Goal: Task Accomplishment & Management: Manage account settings

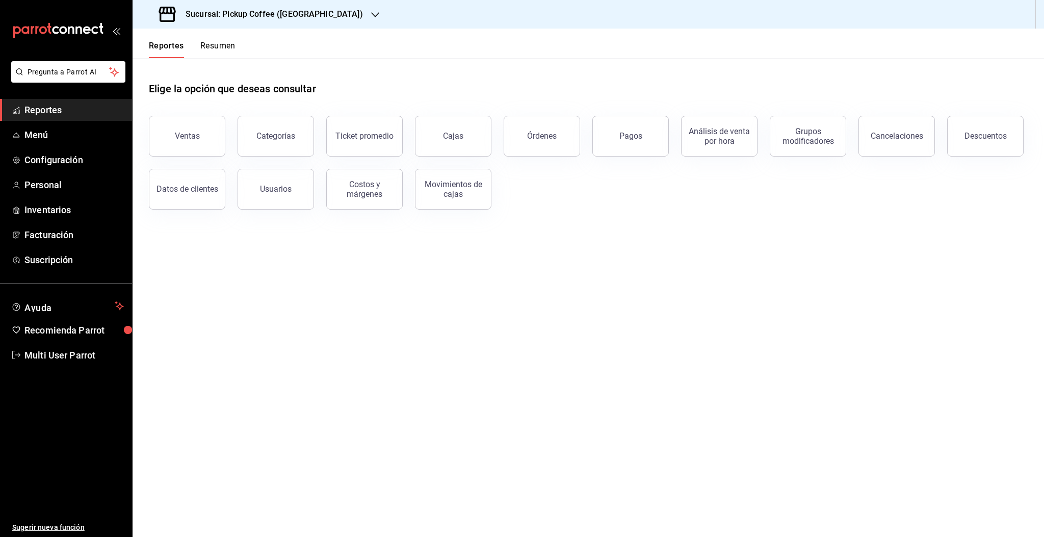
click at [329, 10] on div "Sucursal: Pickup Coffee ([GEOGRAPHIC_DATA])" at bounding box center [262, 14] width 243 height 29
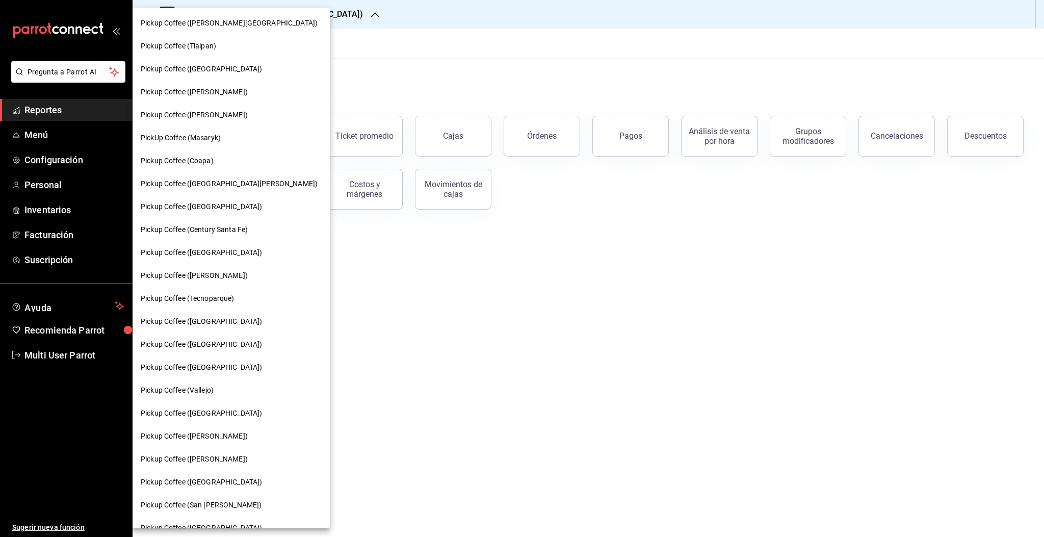
scroll to position [144, 0]
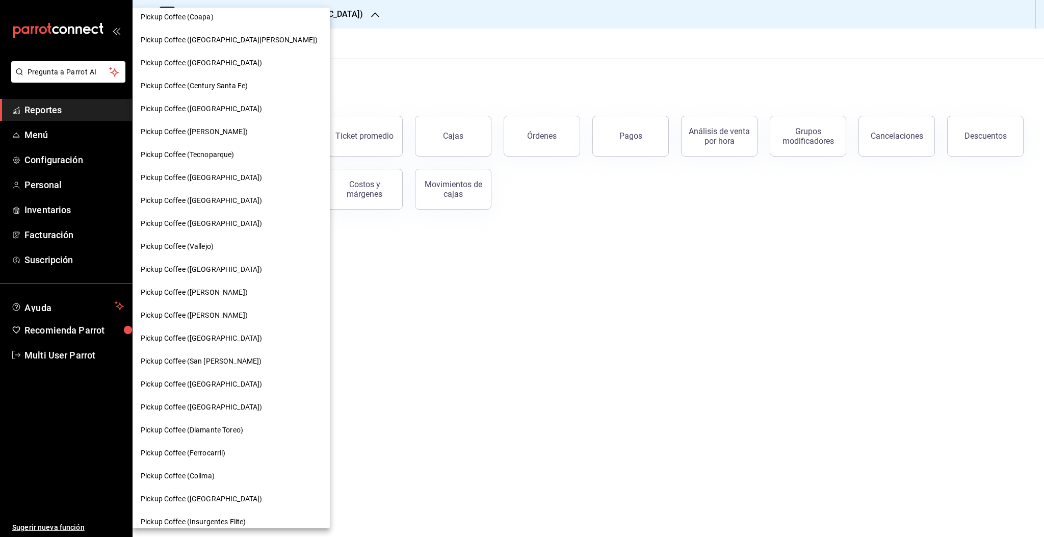
click at [215, 334] on span "Pickup Coffee (Buenavista)" at bounding box center [201, 338] width 121 height 11
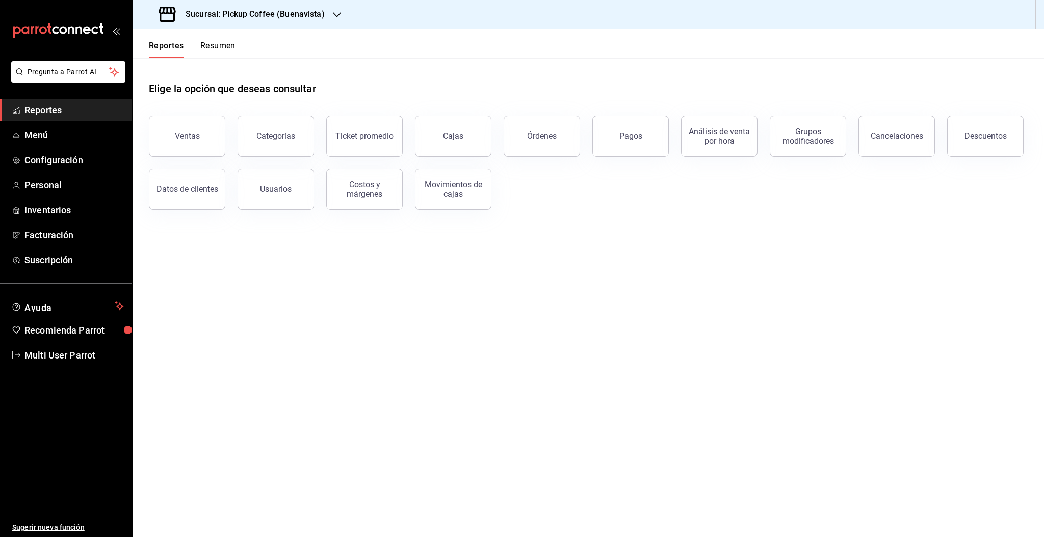
click at [220, 45] on button "Resumen" at bounding box center [217, 49] width 35 height 17
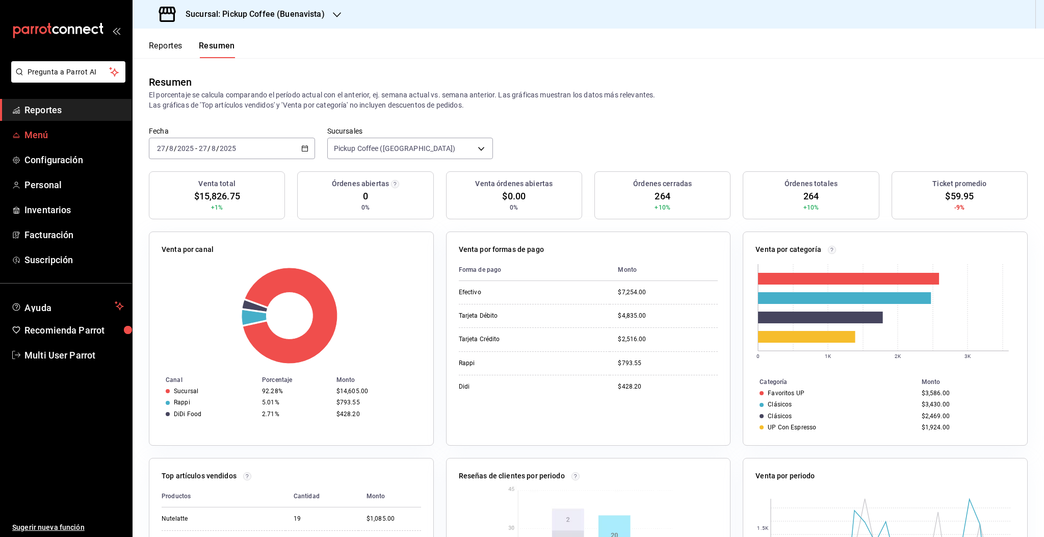
click at [42, 137] on span "Menú" at bounding box center [73, 135] width 99 height 14
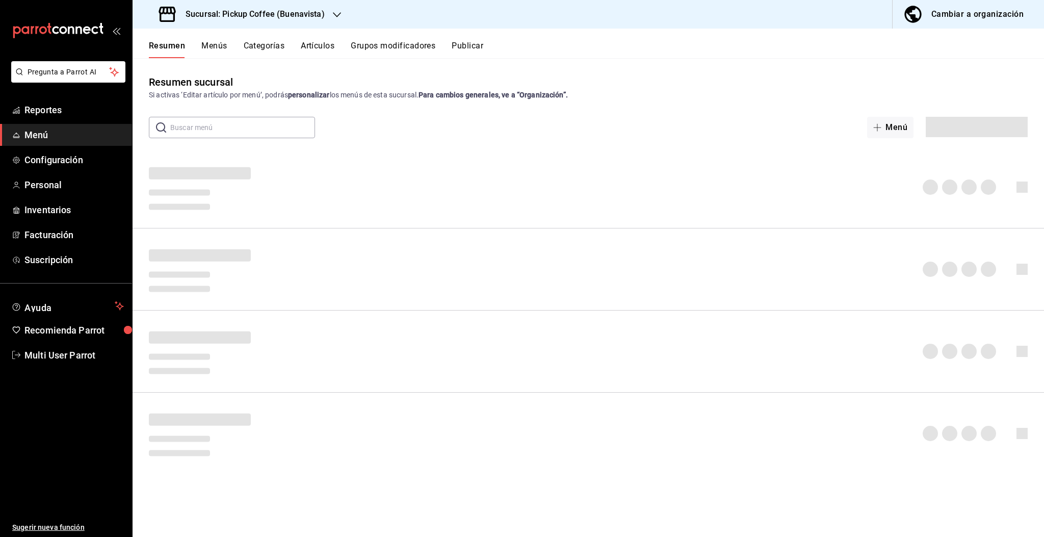
click at [215, 47] on button "Menús" at bounding box center [213, 49] width 25 height 17
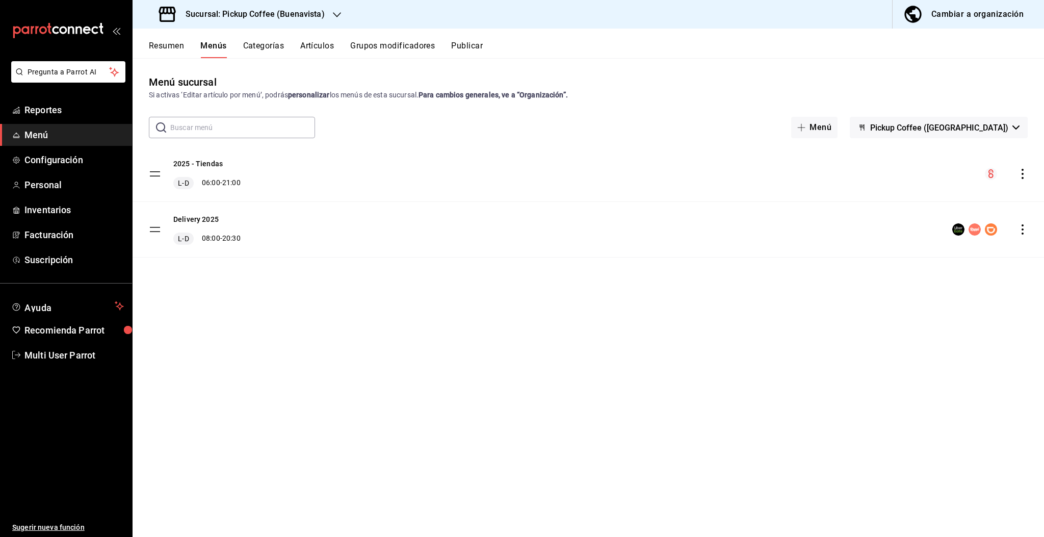
click at [1020, 172] on icon "actions" at bounding box center [1022, 174] width 10 height 10
click at [913, 196] on span "Editar" at bounding box center [942, 197] width 124 height 11
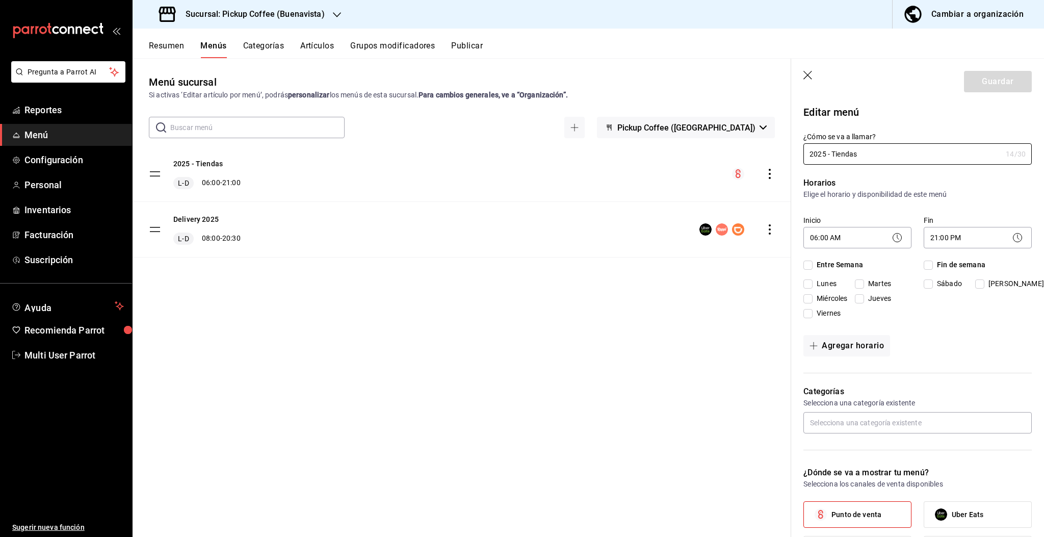
checkbox input "true"
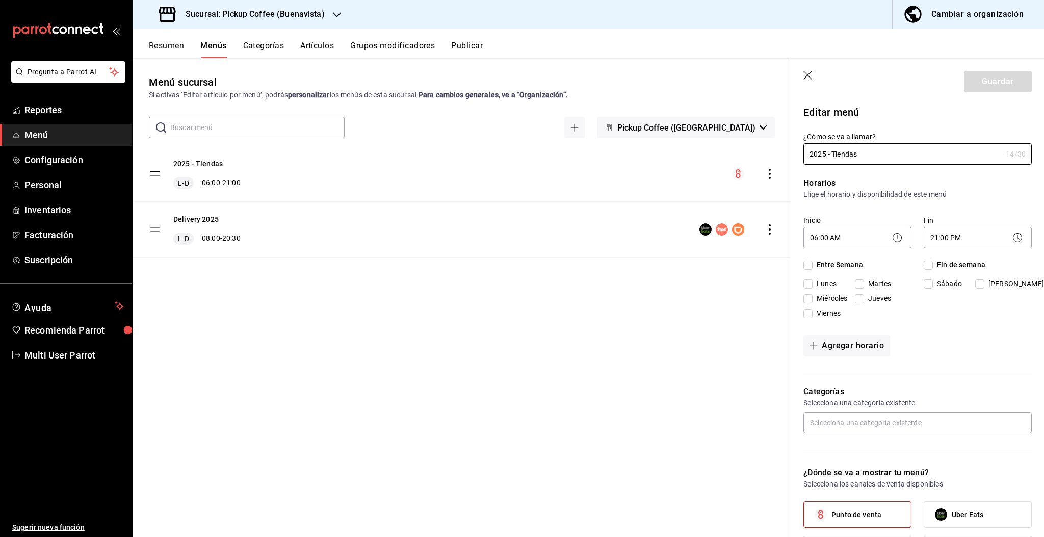
checkbox input "true"
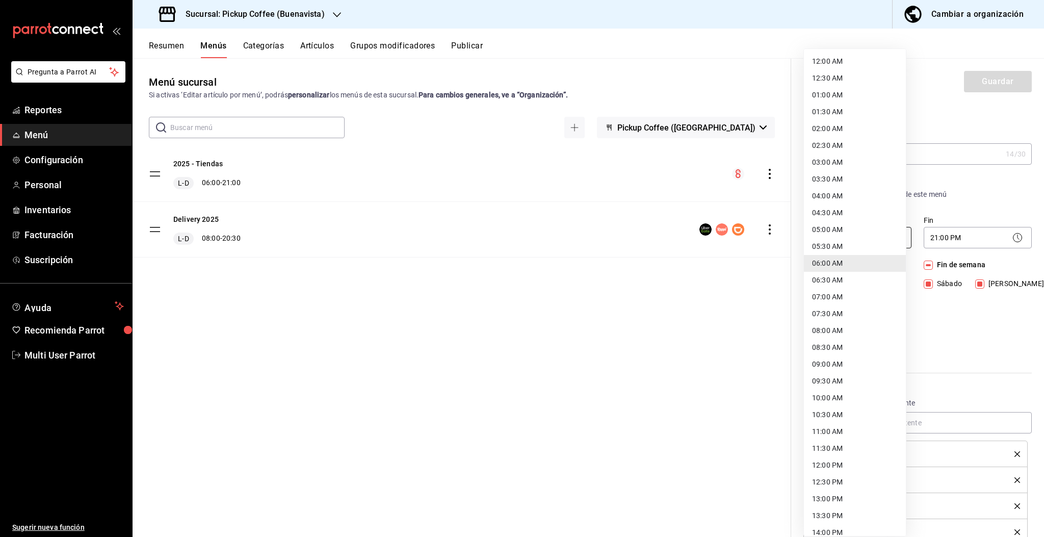
click at [859, 235] on body "Pregunta a Parrot AI Reportes Menú Configuración Personal Inventarios Facturaci…" at bounding box center [522, 268] width 1044 height 537
click at [837, 293] on li "07:00 AM" at bounding box center [855, 297] width 102 height 17
type input "07:00"
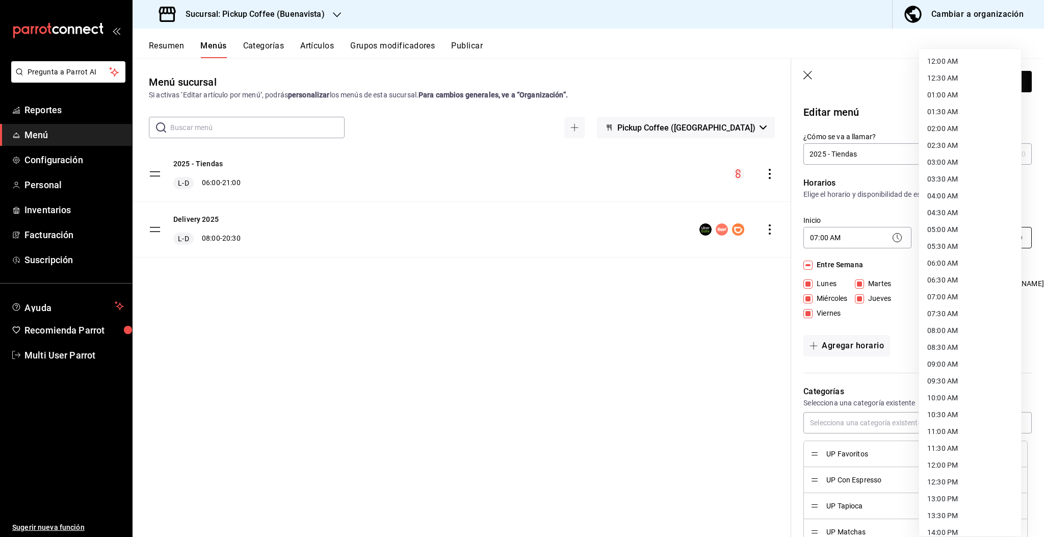
scroll to position [345, 0]
click at [964, 237] on body "Pregunta a Parrot AI Reportes Menú Configuración Personal Inventarios Facturaci…" at bounding box center [522, 268] width 1044 height 537
click at [951, 454] on li "22:00 PM" at bounding box center [970, 456] width 102 height 17
type input "22:00"
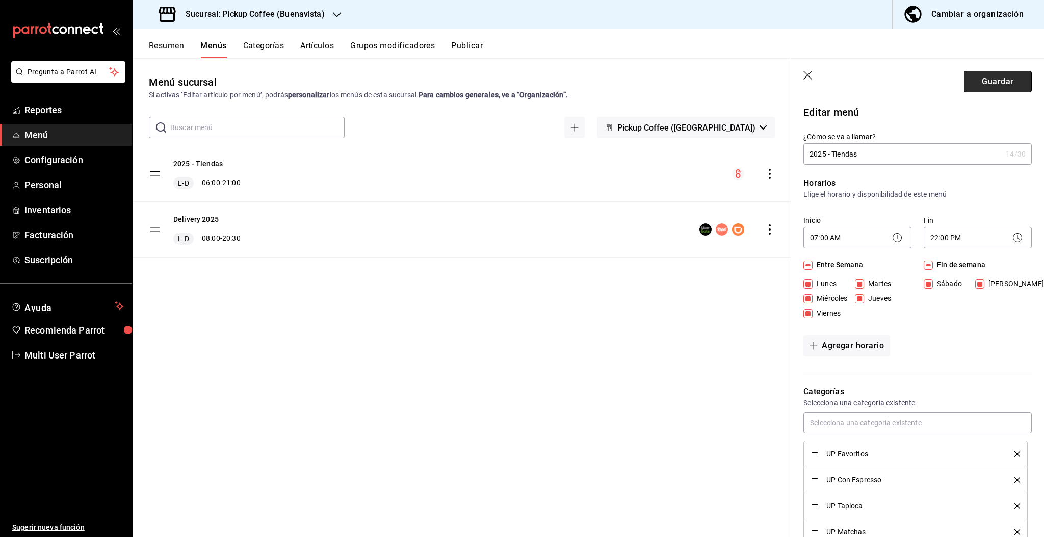
click at [989, 79] on button "Guardar" at bounding box center [998, 81] width 68 height 21
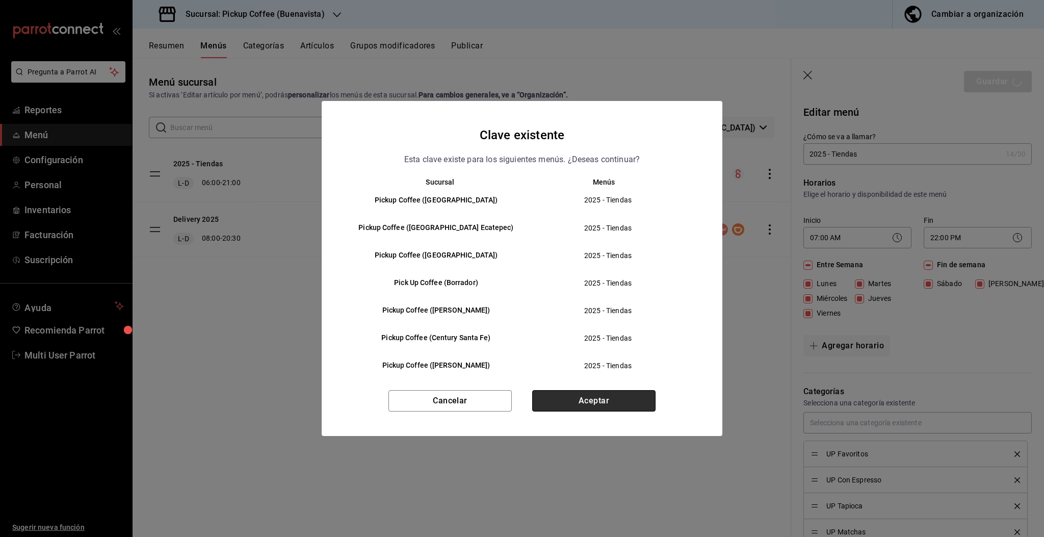
click at [593, 394] on button "Aceptar" at bounding box center [593, 400] width 123 height 21
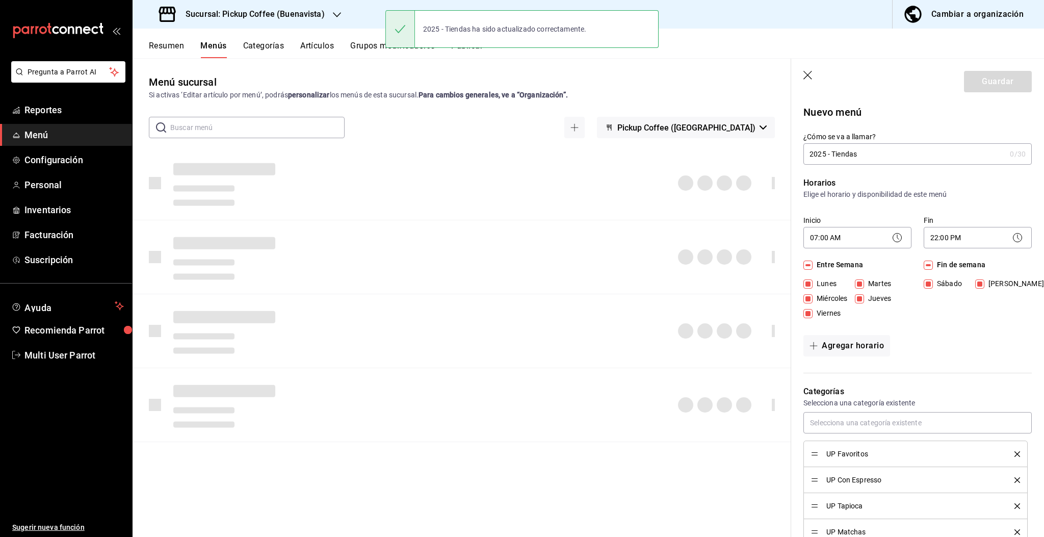
checkbox input "false"
type input "1756351465491"
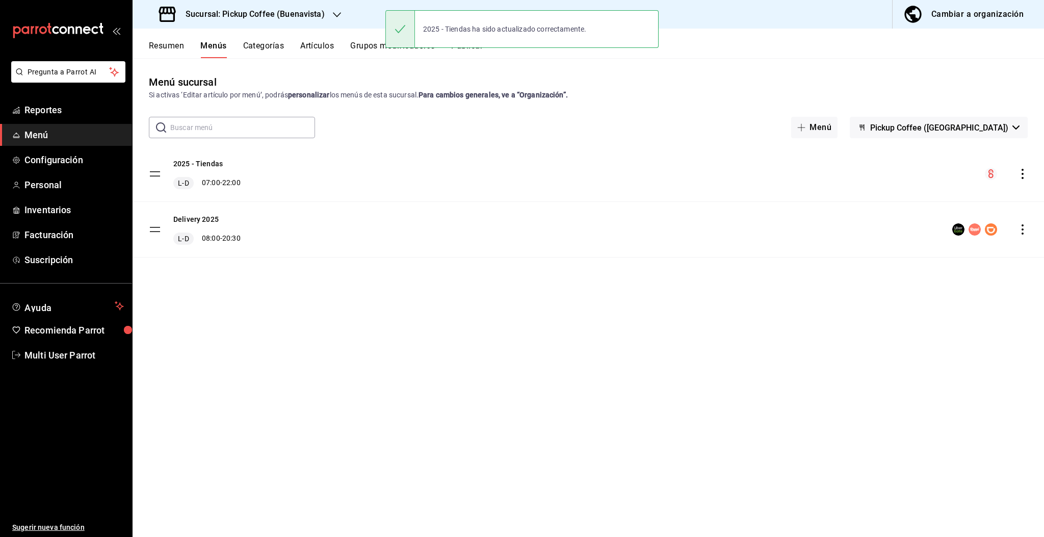
click at [476, 51] on button "Publicar" at bounding box center [467, 49] width 32 height 17
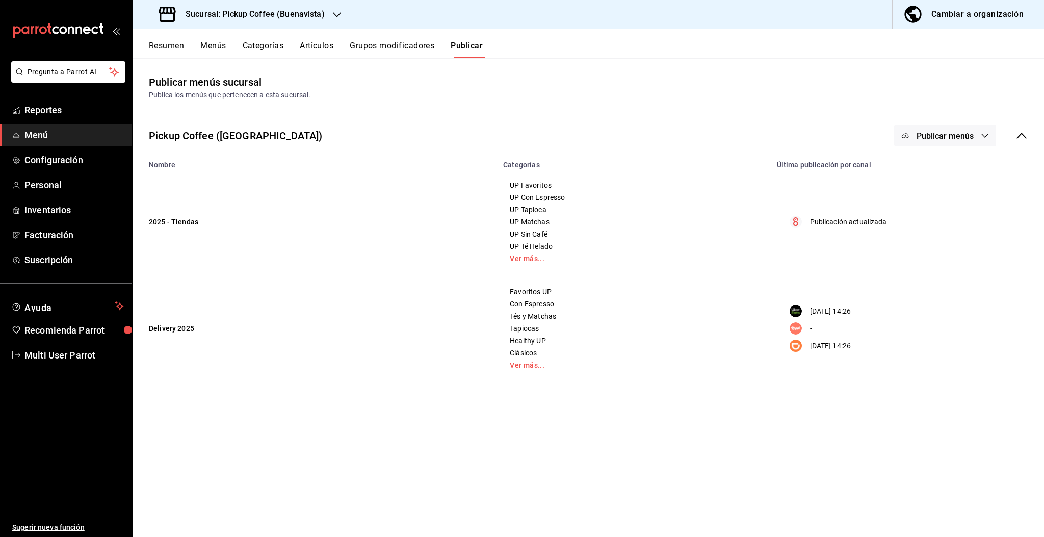
click at [971, 133] on span "Publicar menús" at bounding box center [945, 136] width 57 height 10
click at [950, 164] on span "Punto de venta" at bounding box center [959, 169] width 49 height 11
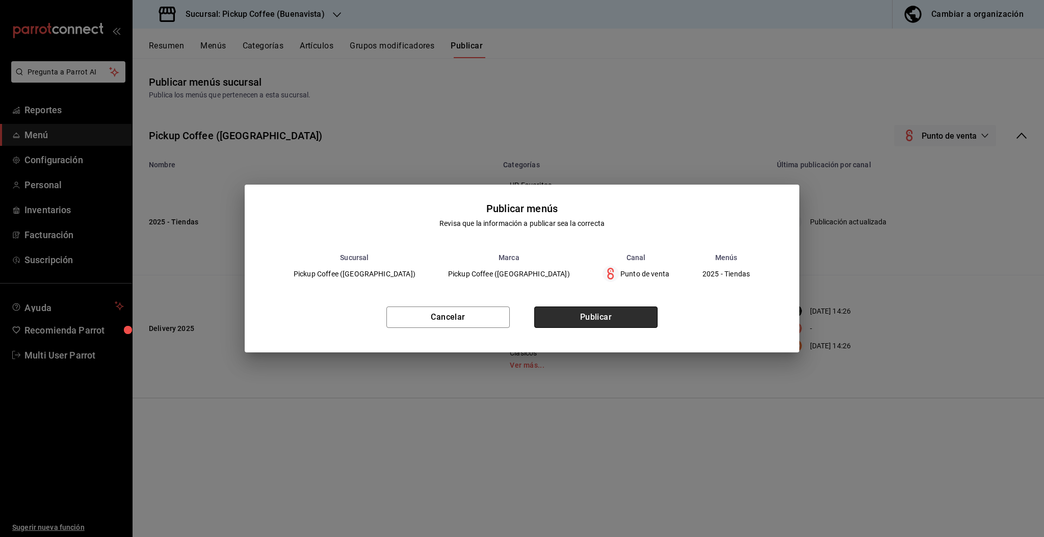
click at [608, 317] on button "Publicar" at bounding box center [595, 316] width 123 height 21
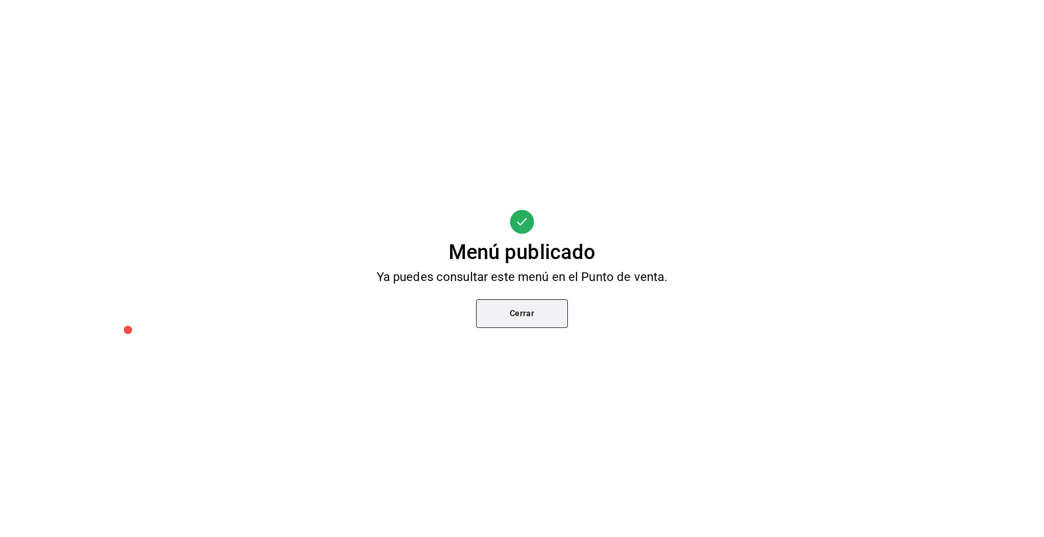
click at [539, 315] on button "Cerrar" at bounding box center [522, 313] width 92 height 29
